Goal: Task Accomplishment & Management: Manage account settings

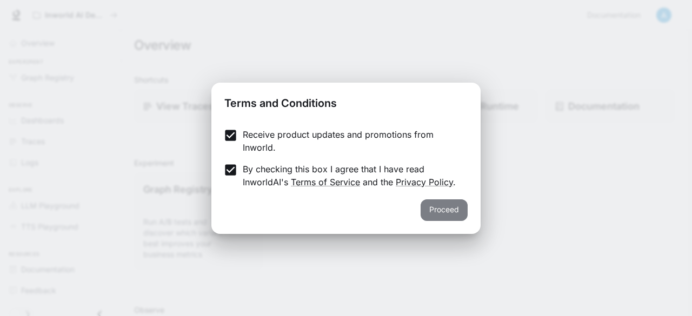
click at [428, 215] on button "Proceed" at bounding box center [444, 211] width 47 height 22
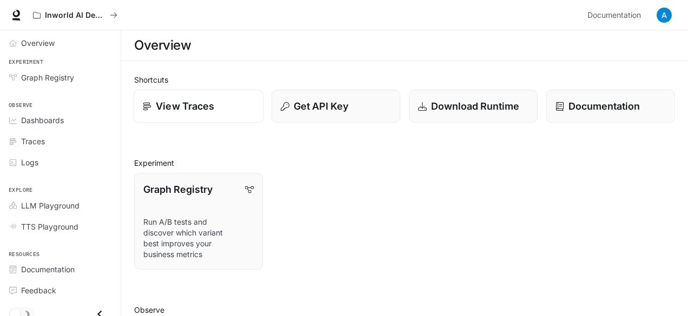
click at [201, 102] on p "View Traces" at bounding box center [185, 106] width 58 height 15
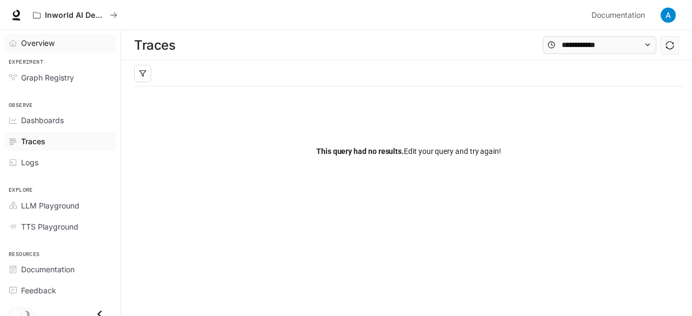
click at [37, 42] on span "Overview" at bounding box center [38, 42] width 34 height 11
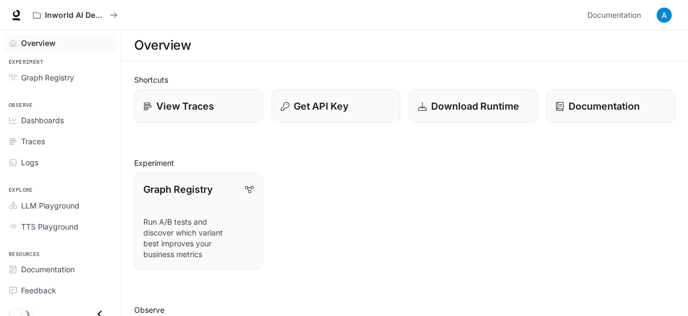
scroll to position [5, 0]
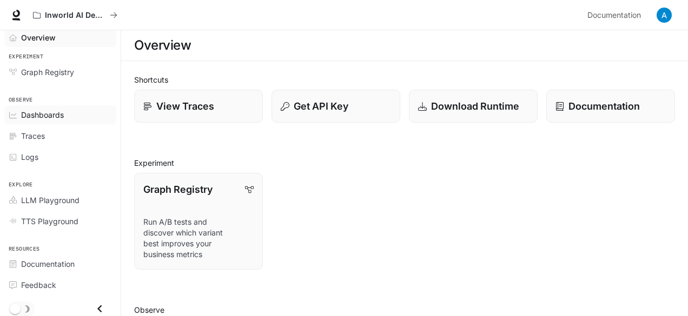
click at [57, 109] on span "Dashboards" at bounding box center [42, 114] width 43 height 11
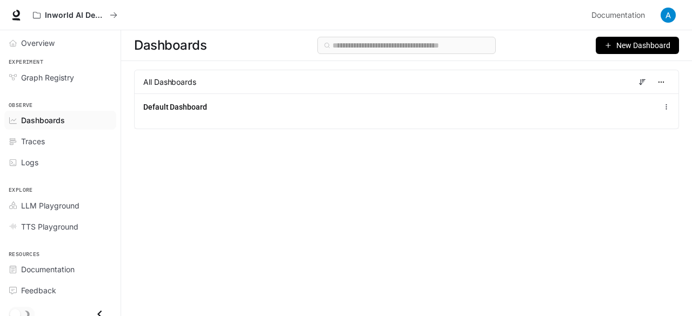
click at [626, 42] on span "New Dashboard" at bounding box center [644, 45] width 54 height 12
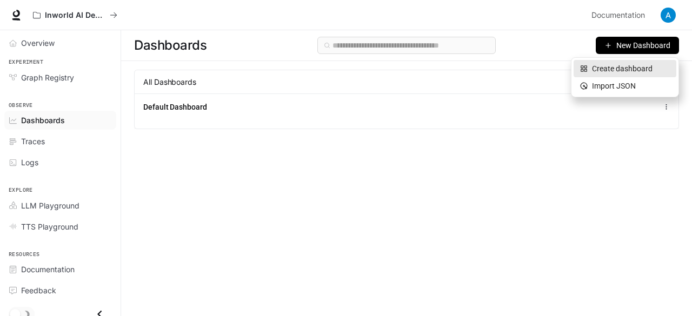
click at [624, 68] on div "Create dashboard" at bounding box center [625, 69] width 90 height 12
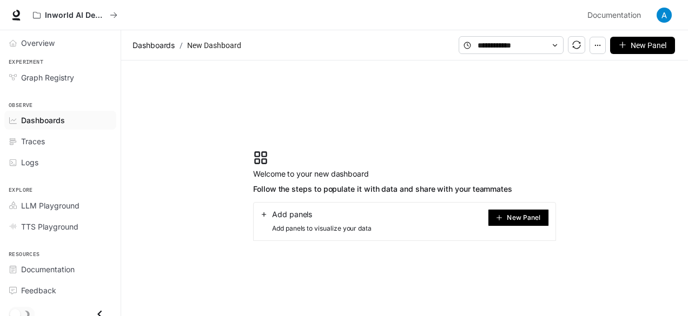
click at [298, 210] on span "Add panels" at bounding box center [292, 214] width 40 height 11
click at [310, 228] on span "Add panels to visualize your data" at bounding box center [315, 228] width 111 height 11
click at [517, 220] on span "New Panel" at bounding box center [524, 217] width 34 height 5
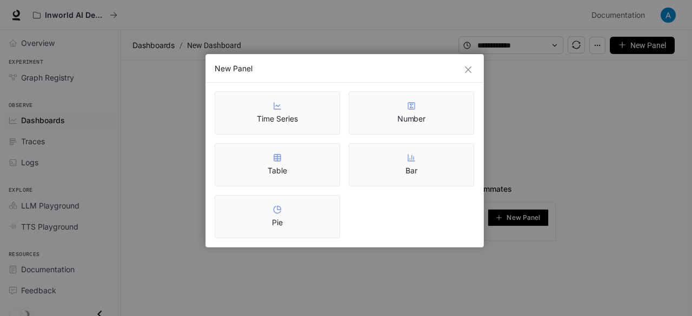
click at [289, 108] on div "Time Series" at bounding box center [277, 113] width 41 height 23
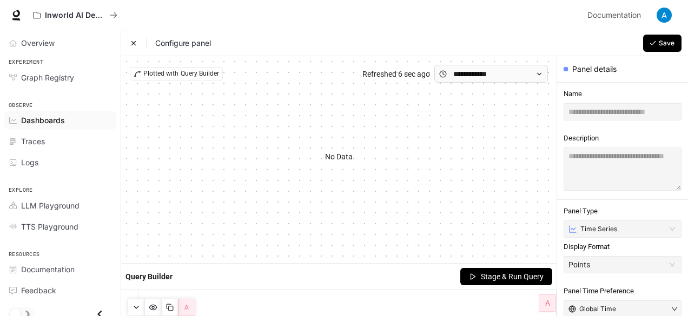
click at [526, 273] on span "Stage & Run Query" at bounding box center [512, 277] width 63 height 12
click at [333, 152] on article "No Data" at bounding box center [339, 157] width 28 height 12
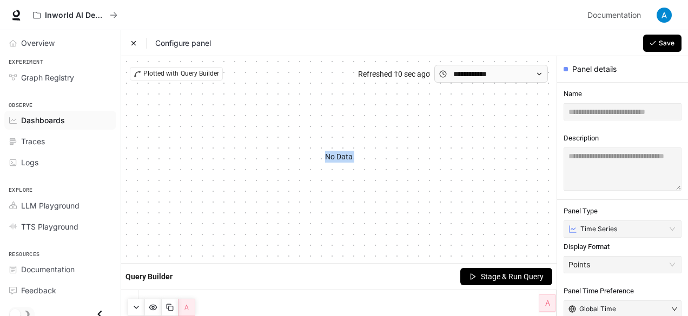
click at [333, 152] on article "No Data" at bounding box center [339, 157] width 28 height 12
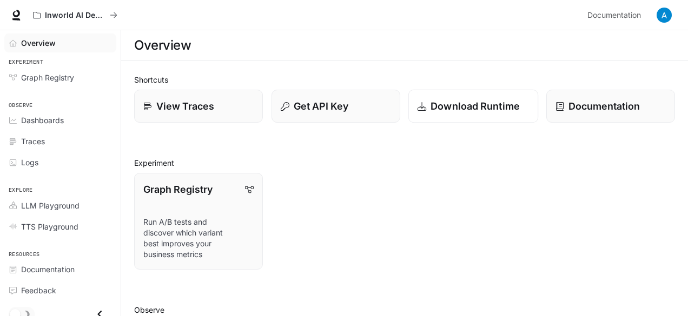
click at [429, 102] on div "Download Runtime" at bounding box center [473, 106] width 111 height 15
click at [668, 14] on img "button" at bounding box center [664, 15] width 15 height 15
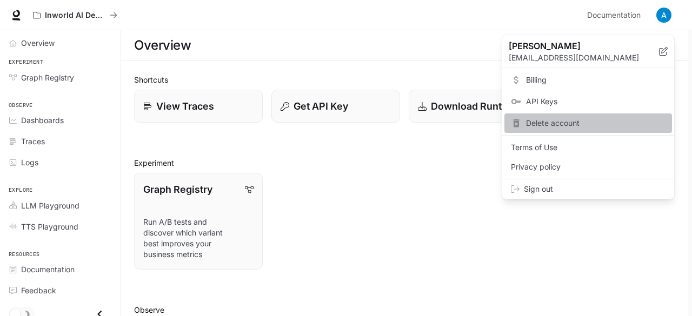
click at [554, 122] on span "Delete account" at bounding box center [596, 123] width 140 height 11
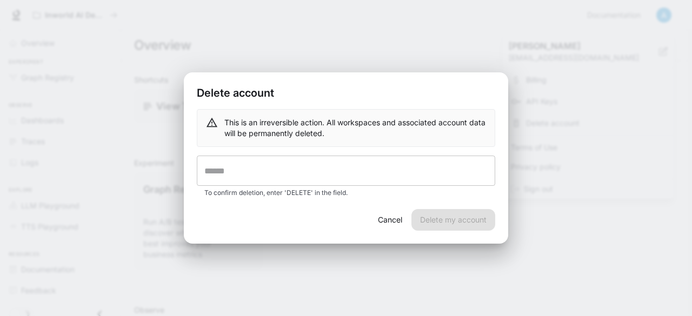
click at [270, 176] on input "text" at bounding box center [346, 171] width 299 height 30
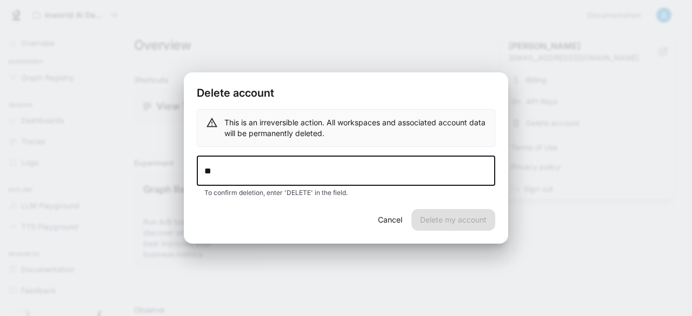
type input "*"
type input "********"
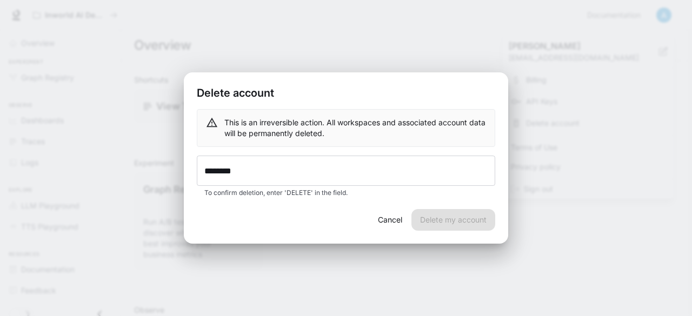
click at [463, 220] on div "Cancel Delete my account" at bounding box center [346, 226] width 324 height 35
click at [386, 220] on button "Cancel" at bounding box center [390, 220] width 35 height 22
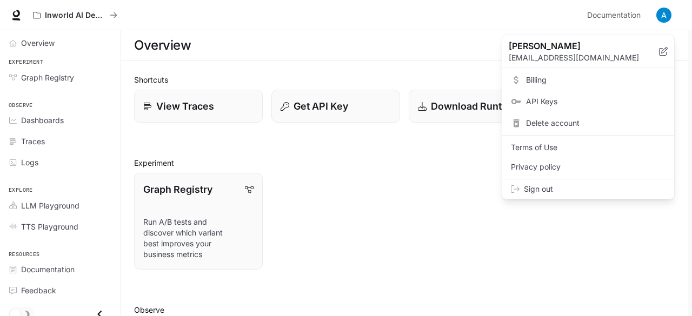
click at [534, 184] on span "Sign out" at bounding box center [595, 189] width 142 height 11
